Goal: Leave review/rating: Share an evaluation or opinion about a product, service, or content

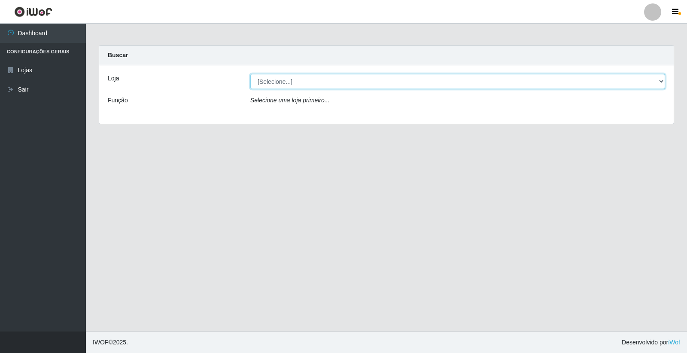
drag, startPoint x: 276, startPoint y: 86, endPoint x: 281, endPoint y: 82, distance: 6.7
click at [276, 86] on select "[Selecione...] O Feirão - [GEOGRAPHIC_DATA]" at bounding box center [457, 81] width 415 height 15
select select "327"
click at [250, 74] on select "[Selecione...] O Feirão - [GEOGRAPHIC_DATA]" at bounding box center [457, 81] width 415 height 15
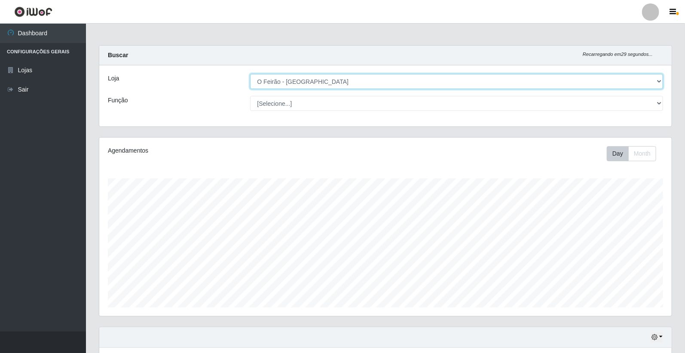
scroll to position [178, 572]
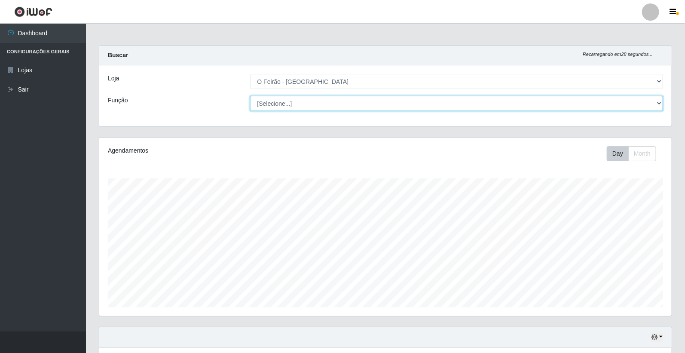
click at [322, 102] on select "[Selecione...] ASG ASG + ASG ++ Embalador Embalador + Embalador ++ Operador de …" at bounding box center [456, 103] width 413 height 15
select select "1"
click at [250, 96] on select "[Selecione...] ASG ASG + ASG ++ Embalador Embalador + Embalador ++ Operador de …" at bounding box center [456, 103] width 413 height 15
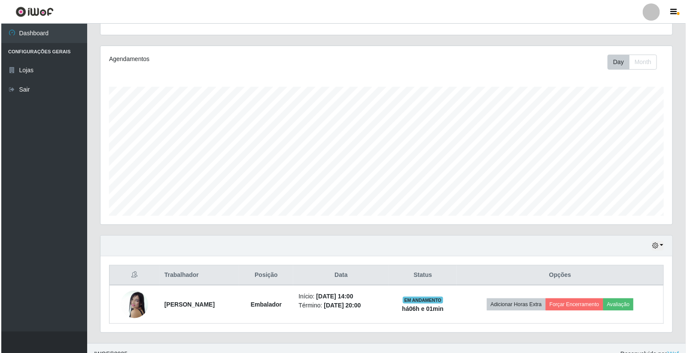
scroll to position [103, 0]
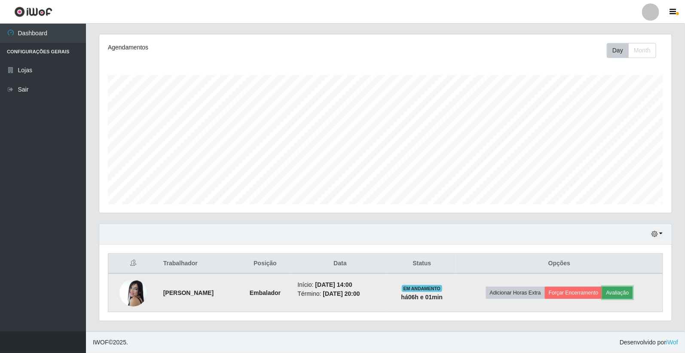
click at [624, 297] on button "Avaliação" at bounding box center [617, 292] width 30 height 12
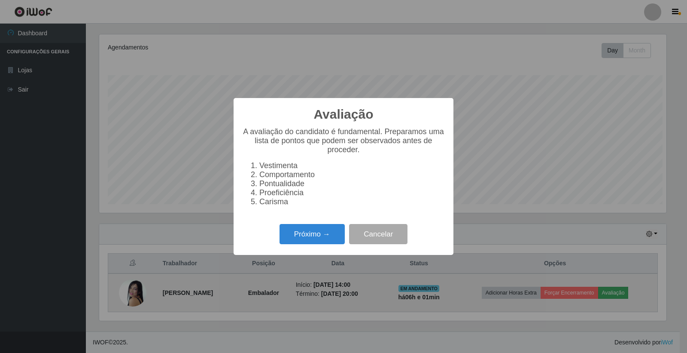
scroll to position [178, 567]
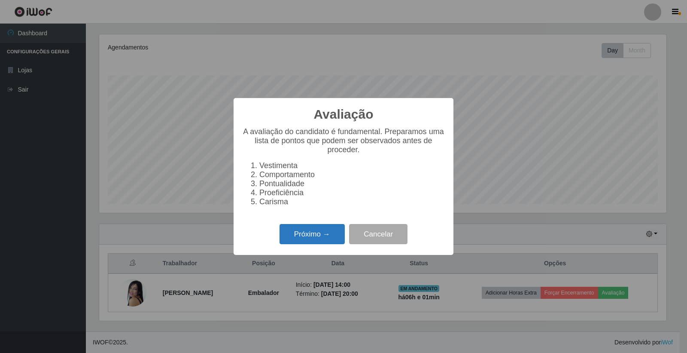
click at [298, 234] on button "Próximo →" at bounding box center [312, 234] width 65 height 20
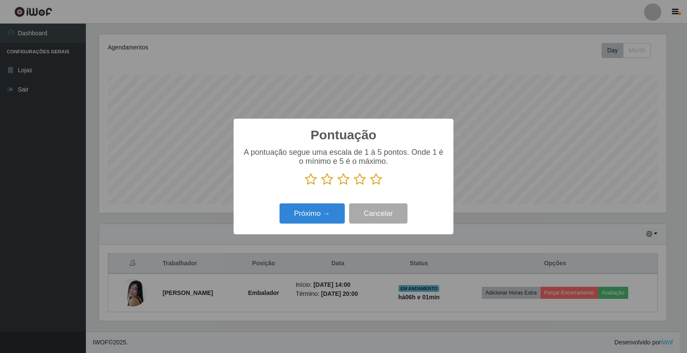
scroll to position [429332, 428943]
click at [366, 182] on p at bounding box center [343, 179] width 203 height 13
click at [360, 179] on icon at bounding box center [360, 179] width 12 height 13
click at [354, 186] on input "radio" at bounding box center [354, 186] width 0 height 0
click at [374, 181] on icon at bounding box center [376, 179] width 12 height 13
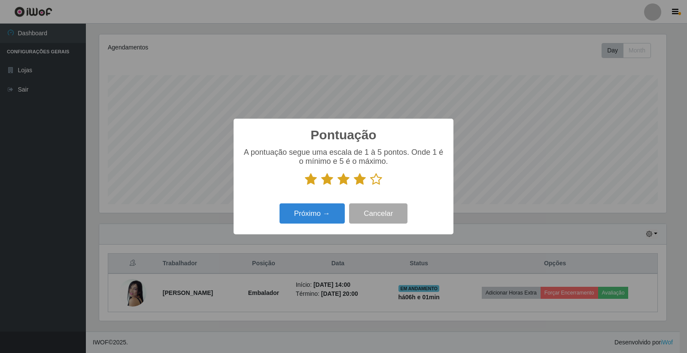
click at [370, 186] on input "radio" at bounding box center [370, 186] width 0 height 0
click at [366, 178] on p at bounding box center [343, 179] width 203 height 13
click at [362, 180] on icon at bounding box center [360, 179] width 12 height 13
click at [354, 186] on input "radio" at bounding box center [354, 186] width 0 height 0
click at [336, 211] on button "Próximo →" at bounding box center [312, 213] width 65 height 20
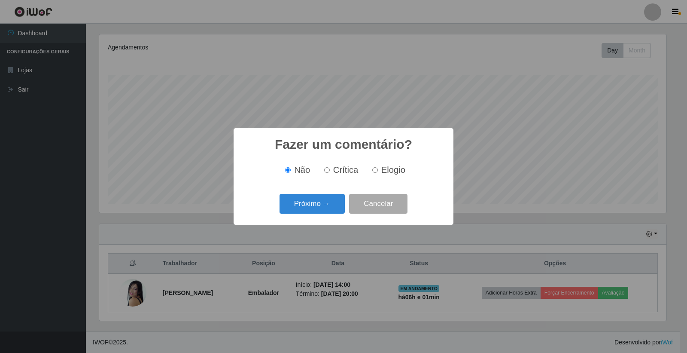
click at [372, 171] on input "Elogio" at bounding box center [375, 170] width 6 height 6
radio input "true"
click at [327, 203] on button "Próximo →" at bounding box center [312, 204] width 65 height 20
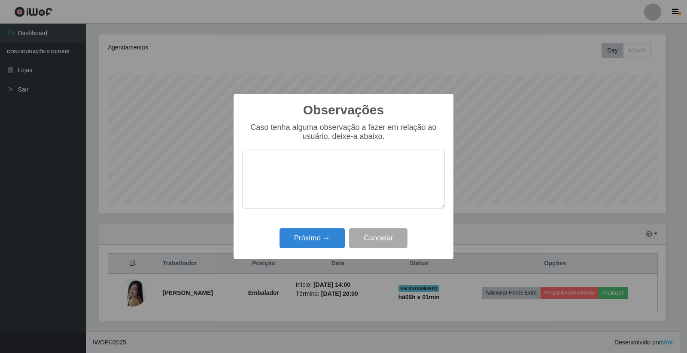
click at [314, 194] on textarea at bounding box center [343, 178] width 203 height 59
type textarea "p"
click at [302, 167] on textarea "Pontualidade,atenciosa" at bounding box center [343, 178] width 203 height 59
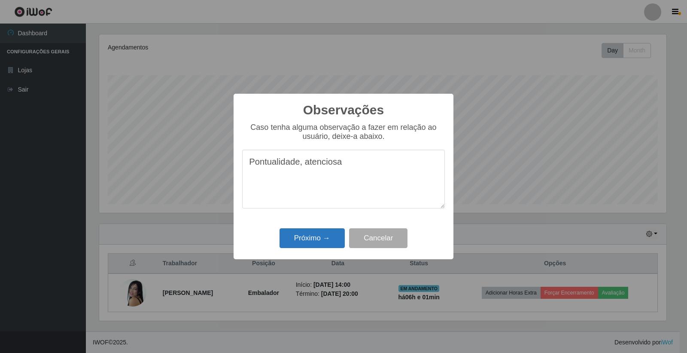
type textarea "Pontualidade, atenciosa"
click at [320, 235] on button "Próximo →" at bounding box center [312, 238] width 65 height 20
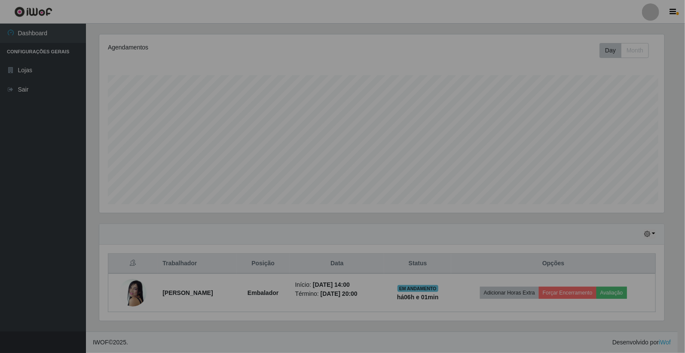
scroll to position [178, 572]
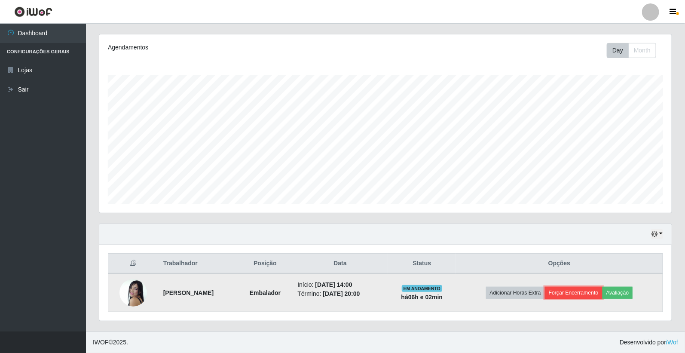
click at [585, 294] on button "Forçar Encerramento" at bounding box center [574, 292] width 58 height 12
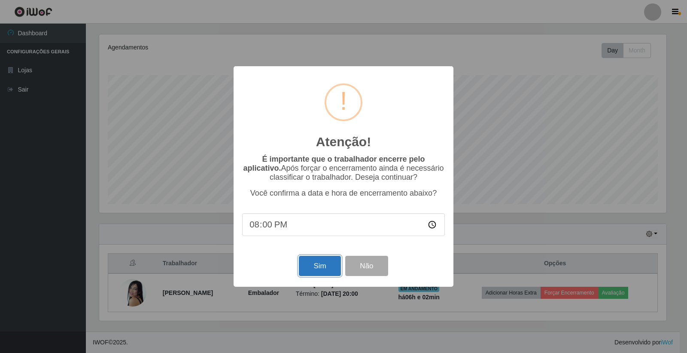
click at [328, 268] on button "Sim" at bounding box center [320, 266] width 42 height 20
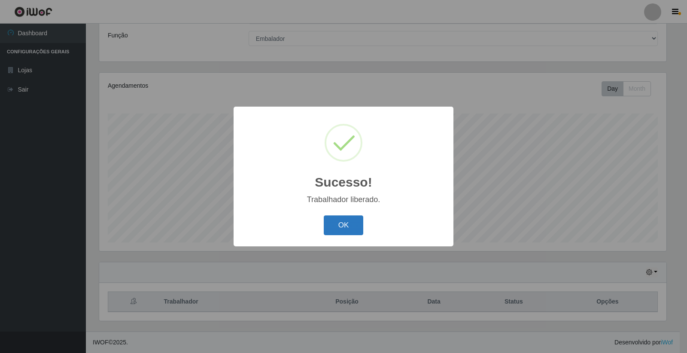
click at [345, 226] on button "OK" at bounding box center [344, 225] width 40 height 20
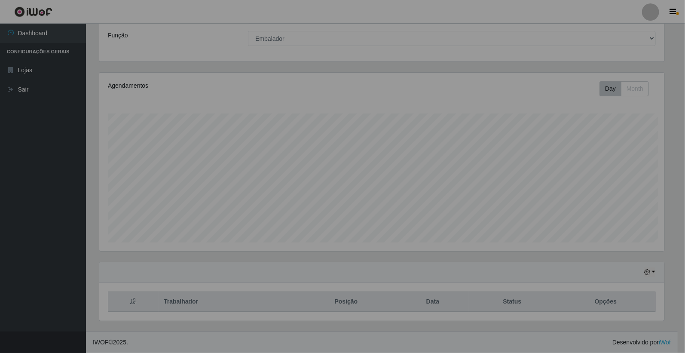
scroll to position [178, 572]
